Goal: Communication & Community: Answer question/provide support

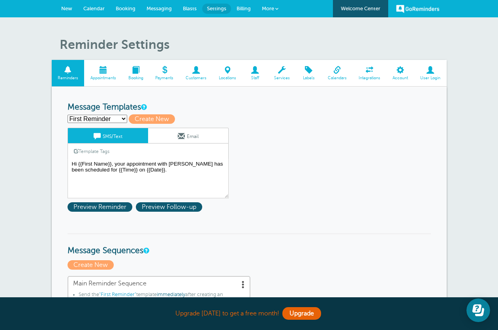
click at [106, 70] on span at bounding box center [103, 70] width 38 height 8
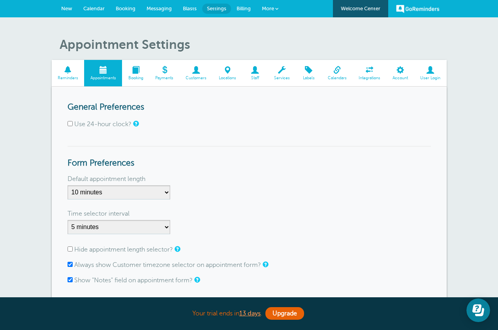
click at [72, 73] on span at bounding box center [68, 70] width 33 height 8
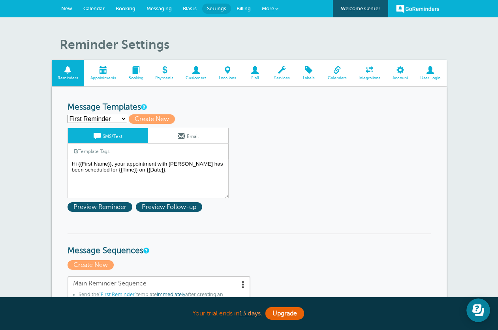
click at [86, 10] on span "Calendar" at bounding box center [93, 9] width 21 height 6
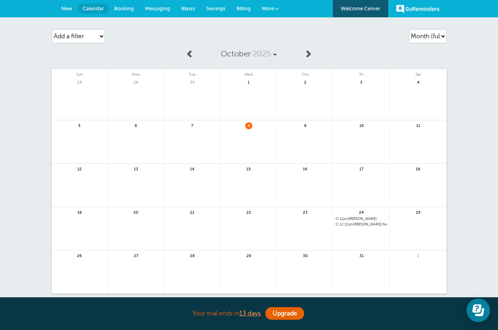
click at [409, 4] on link "GoReminders" at bounding box center [417, 8] width 43 height 17
click at [416, 10] on link "GoReminders" at bounding box center [417, 8] width 43 height 17
click at [118, 6] on span "Booking" at bounding box center [124, 9] width 20 height 6
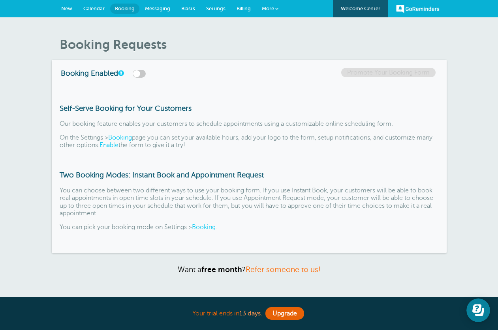
click at [164, 8] on span "Messaging" at bounding box center [157, 9] width 25 height 6
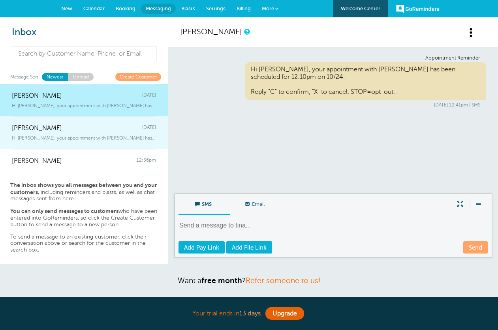
click at [96, 138] on span "Hi [PERSON_NAME], your appointment with [PERSON_NAME] has been scheduled for 12…" at bounding box center [84, 138] width 144 height 6
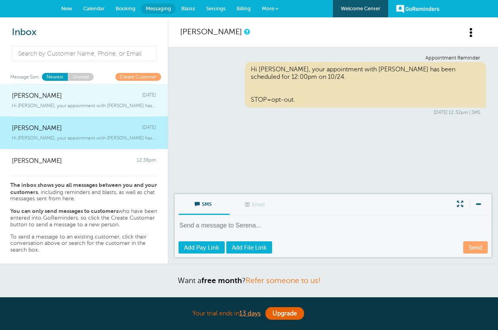
click at [92, 102] on div "Hi [PERSON_NAME], your appointment with [PERSON_NAME] has been scheduled for 12…" at bounding box center [84, 104] width 144 height 9
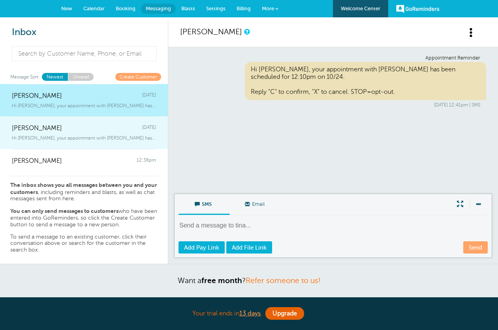
click at [95, 130] on div "[PERSON_NAME] [DATE]" at bounding box center [84, 124] width 144 height 16
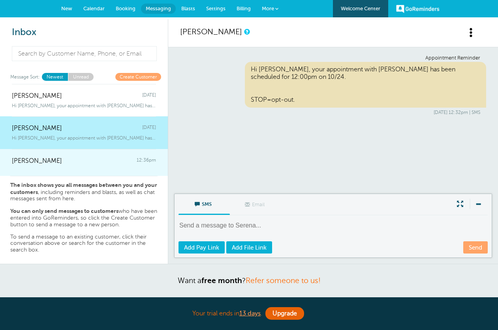
click at [92, 158] on div "[PERSON_NAME] 12:36pm" at bounding box center [84, 157] width 144 height 16
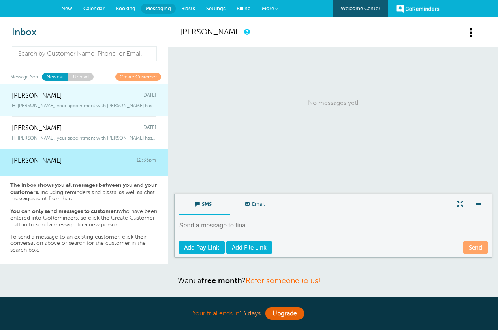
click at [90, 113] on link "[PERSON_NAME] [DATE] Hi [PERSON_NAME], your appointment with [PERSON_NAME] has …" at bounding box center [84, 100] width 168 height 33
